Goal: Check status: Check status

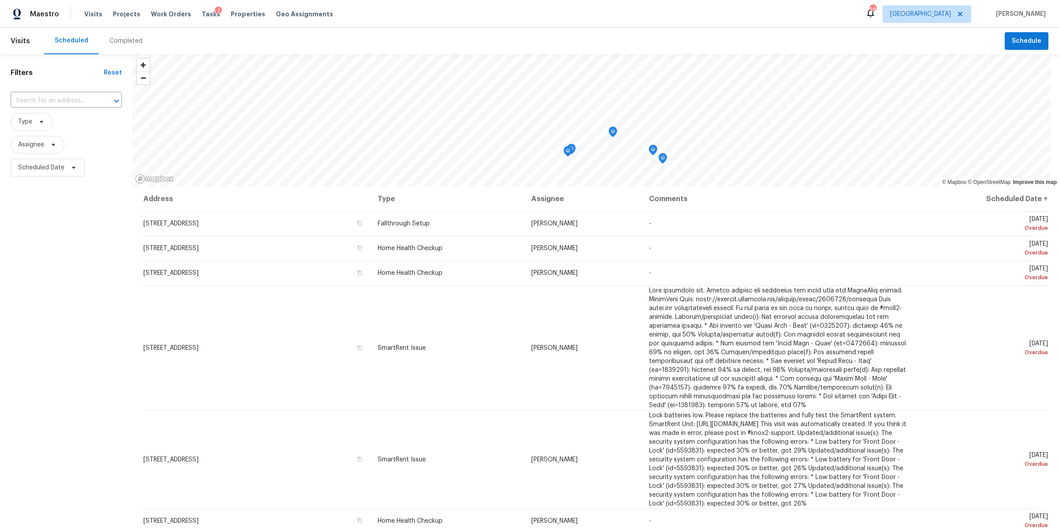
click at [121, 37] on div "Completed" at bounding box center [125, 41] width 33 height 9
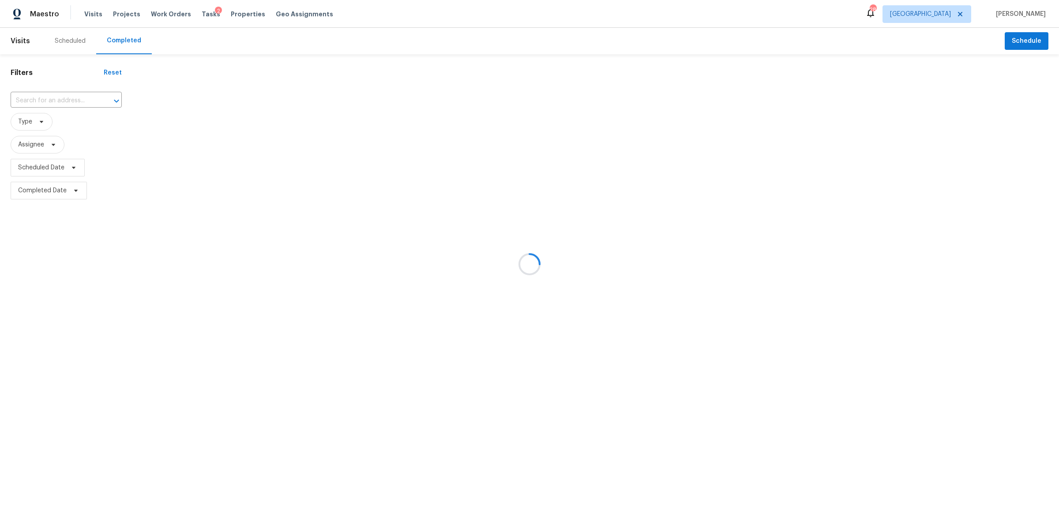
click at [43, 122] on div at bounding box center [529, 264] width 1059 height 528
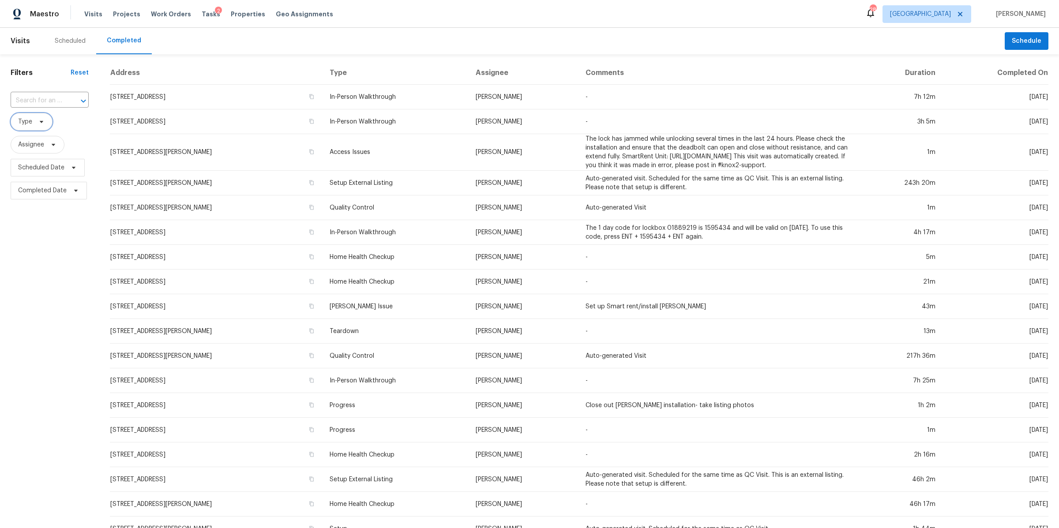
click at [43, 122] on icon at bounding box center [41, 121] width 7 height 7
type input "home"
click at [39, 205] on label "Home Health Checkup" at bounding box center [54, 206] width 76 height 9
click at [22, 205] on input "Home Health Checkup" at bounding box center [19, 205] width 6 height 6
checkbox input "true"
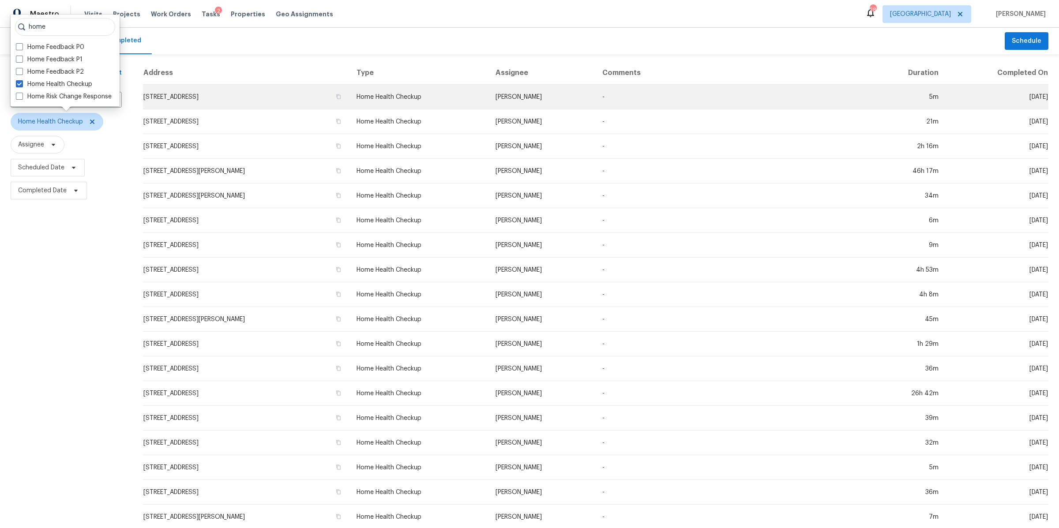
click at [190, 96] on td "[STREET_ADDRESS]" at bounding box center [246, 97] width 206 height 25
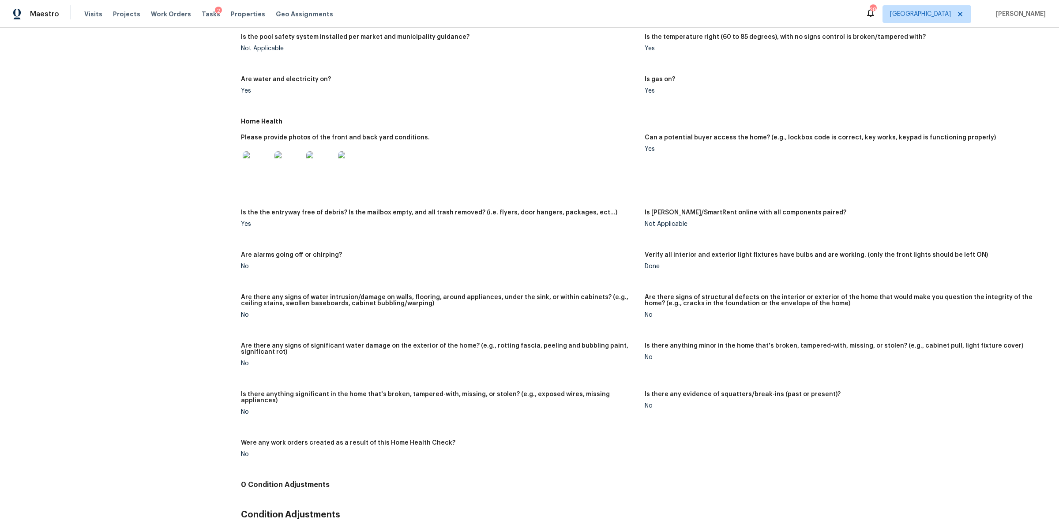
scroll to position [334, 0]
